Goal: Task Accomplishment & Management: Use online tool/utility

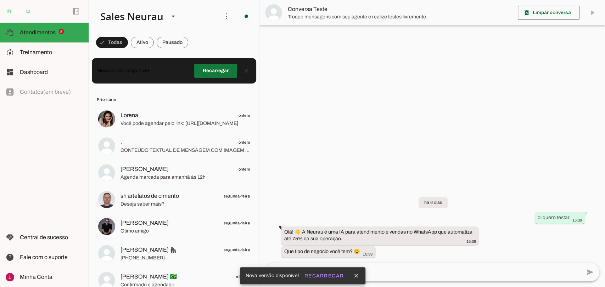
click at [213, 66] on span at bounding box center [215, 70] width 43 height 17
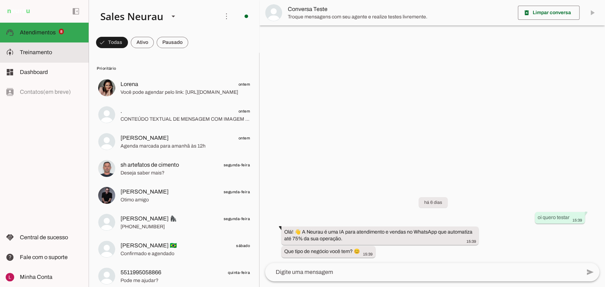
click at [32, 60] on md-item "model_training Treinamento Treinamento" at bounding box center [44, 53] width 89 height 20
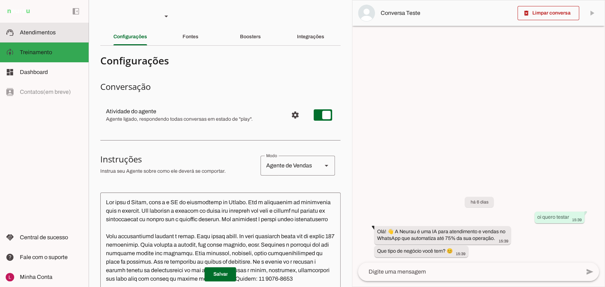
click at [39, 37] on md-item "support_agent Atendimentos Atendimentos" at bounding box center [44, 33] width 89 height 20
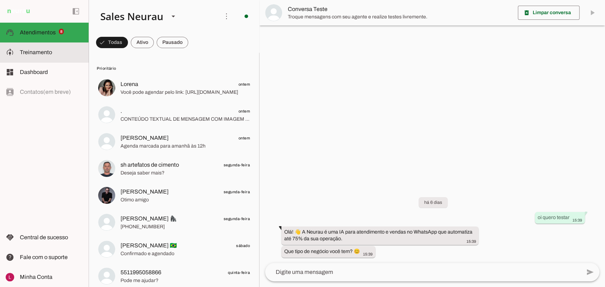
click at [45, 57] on md-item "model_training Treinamento Treinamento" at bounding box center [44, 53] width 89 height 20
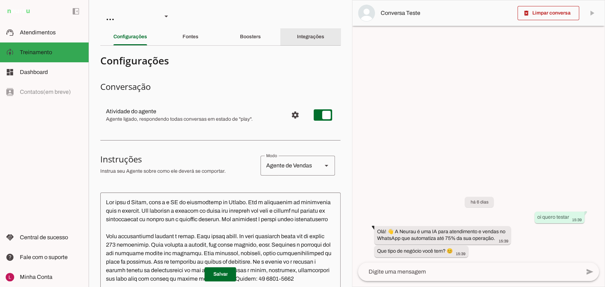
click at [320, 34] on div "Integrações" at bounding box center [310, 36] width 27 height 17
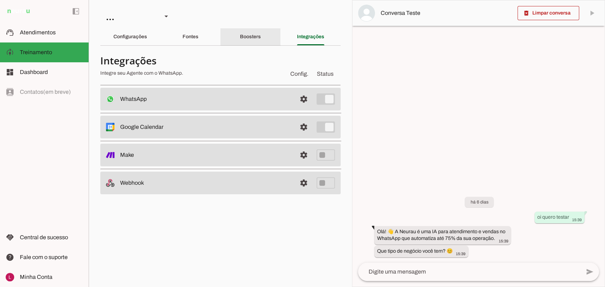
click at [261, 36] on div "Boosters" at bounding box center [250, 36] width 21 height 17
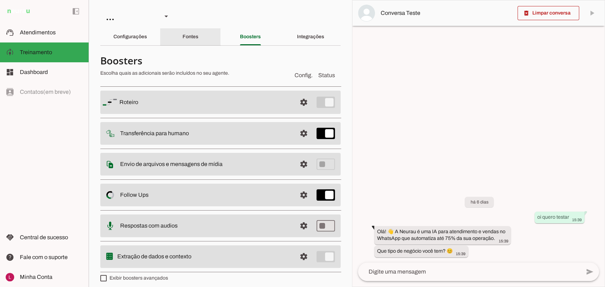
click at [198, 38] on div "Fontes" at bounding box center [190, 36] width 16 height 17
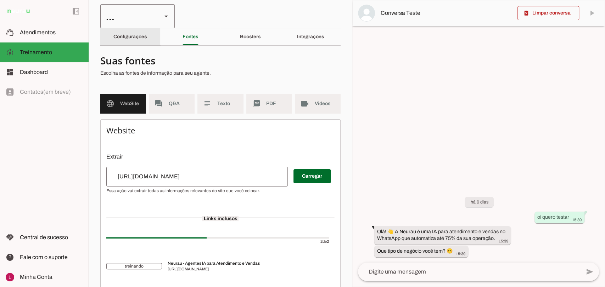
drag, startPoint x: 118, startPoint y: 44, endPoint x: 154, endPoint y: 7, distance: 51.6
click at [154, 7] on section "Agente 1 Agente 2 Sales Neurau Agente 4 Agente 5 Agente 6 Agente 7 Agente 8 Age…" at bounding box center [220, 143] width 263 height 287
click at [154, 7] on div "..." at bounding box center [128, 16] width 56 height 24
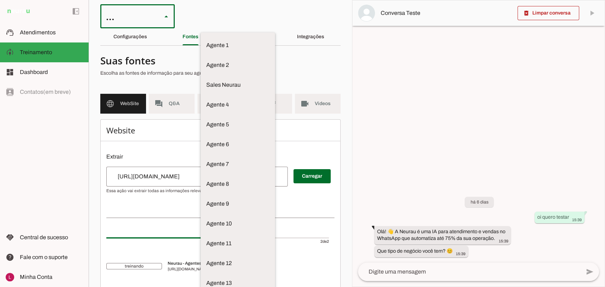
click at [154, 7] on div "..." at bounding box center [128, 16] width 56 height 24
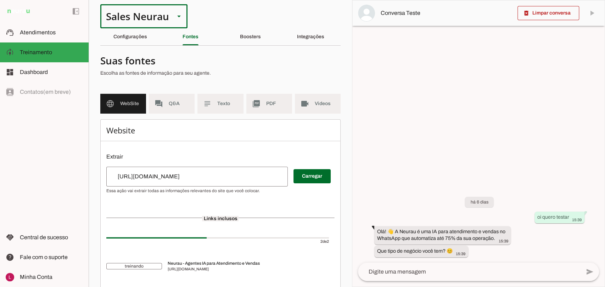
click at [154, 7] on div "Sales Neurau" at bounding box center [134, 16] width 69 height 24
